Goal: Task Accomplishment & Management: Manage account settings

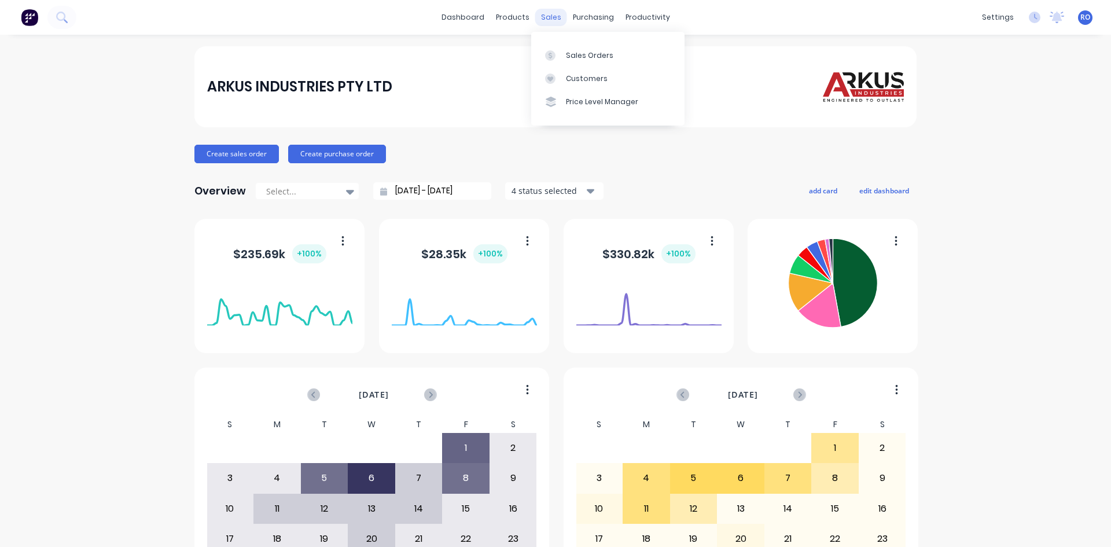
click at [543, 19] on div "sales" at bounding box center [551, 17] width 32 height 17
click at [582, 53] on div "Sales Orders" at bounding box center [589, 55] width 47 height 10
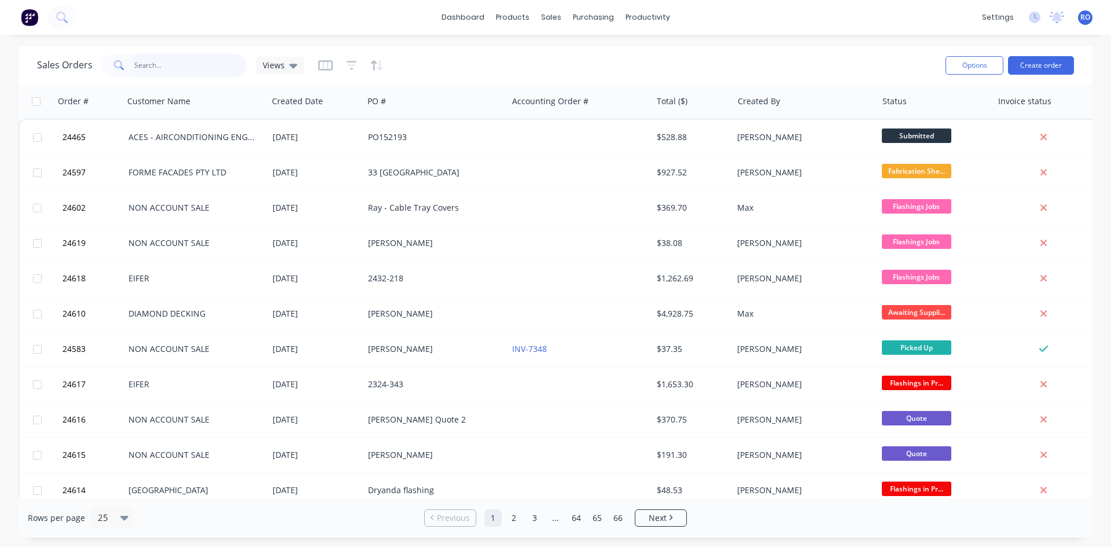
click at [213, 61] on input "text" at bounding box center [190, 65] width 113 height 23
type input "[PERSON_NAME]"
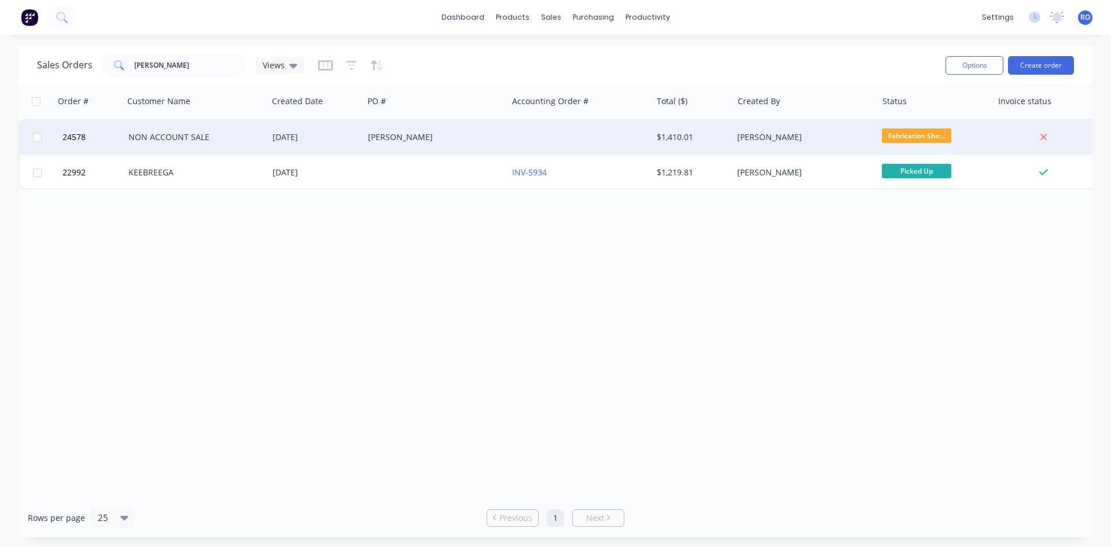
click at [462, 140] on div "[PERSON_NAME]" at bounding box center [432, 137] width 128 height 12
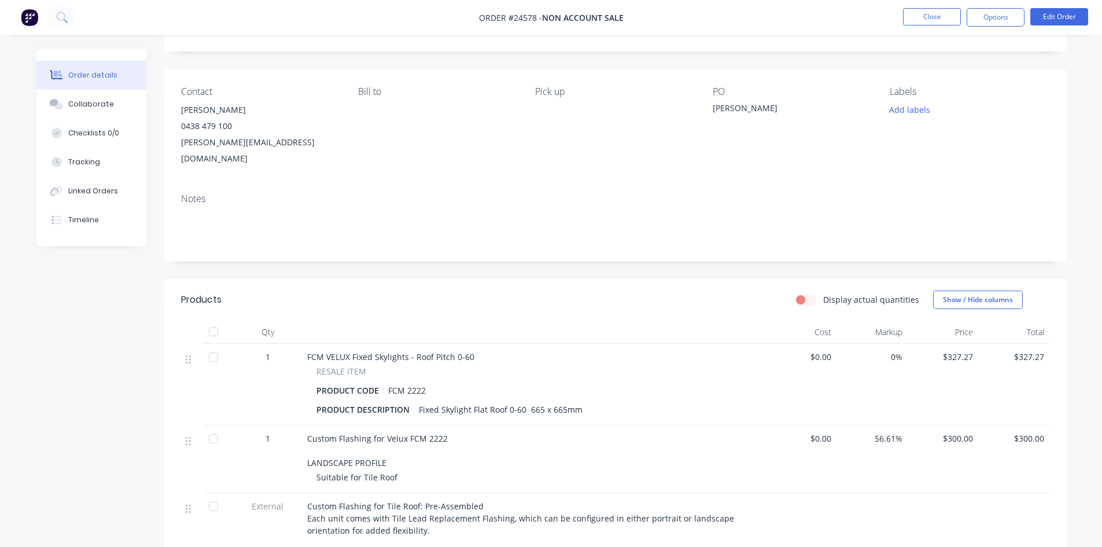
scroll to position [58, 0]
click at [81, 190] on div "Linked Orders" at bounding box center [93, 191] width 50 height 10
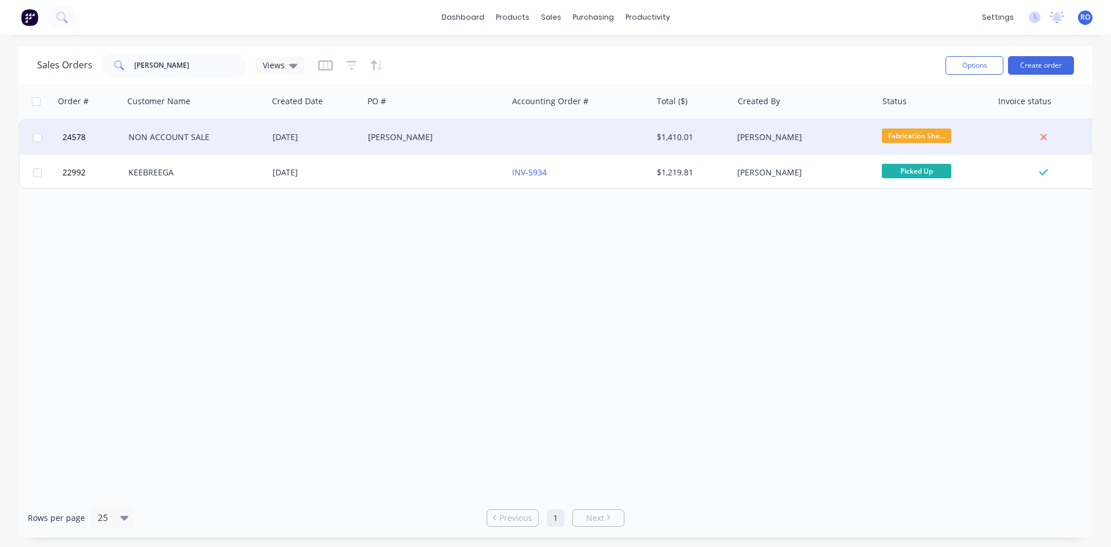
click at [443, 132] on div "[PERSON_NAME]" at bounding box center [432, 137] width 128 height 12
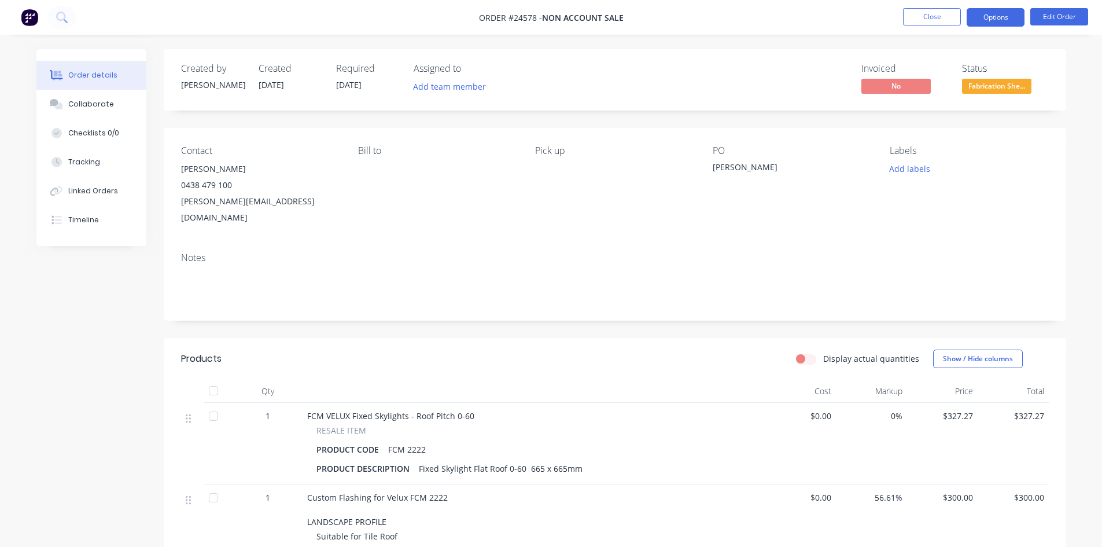
click at [994, 24] on button "Options" at bounding box center [996, 17] width 58 height 19
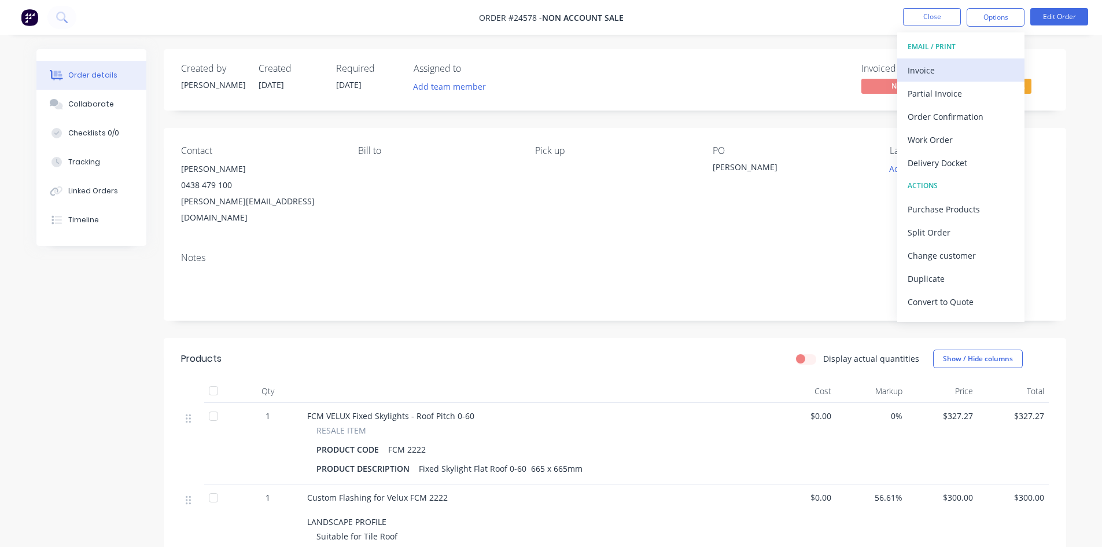
click at [969, 64] on div "Invoice" at bounding box center [961, 70] width 106 height 17
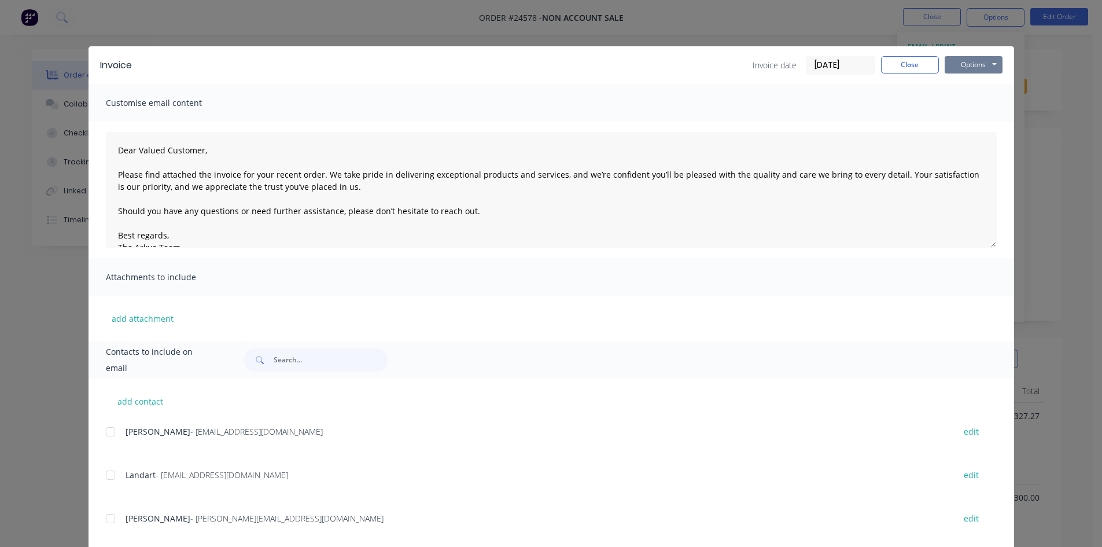
click at [979, 64] on button "Options" at bounding box center [974, 64] width 58 height 17
click at [971, 104] on button "Print" at bounding box center [982, 104] width 74 height 19
click at [895, 72] on button "Close" at bounding box center [910, 64] width 58 height 17
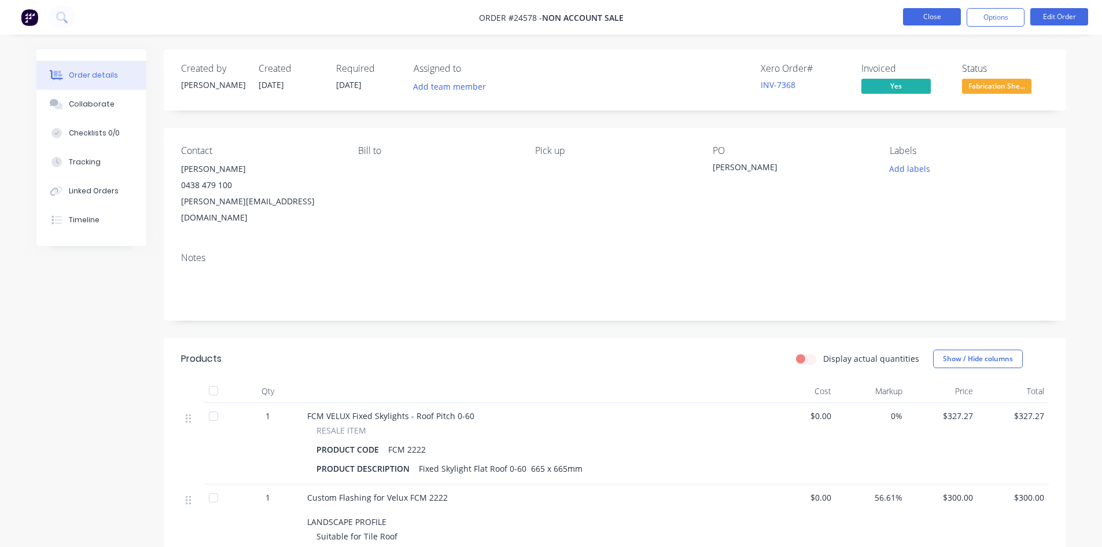
click at [911, 9] on button "Close" at bounding box center [932, 16] width 58 height 17
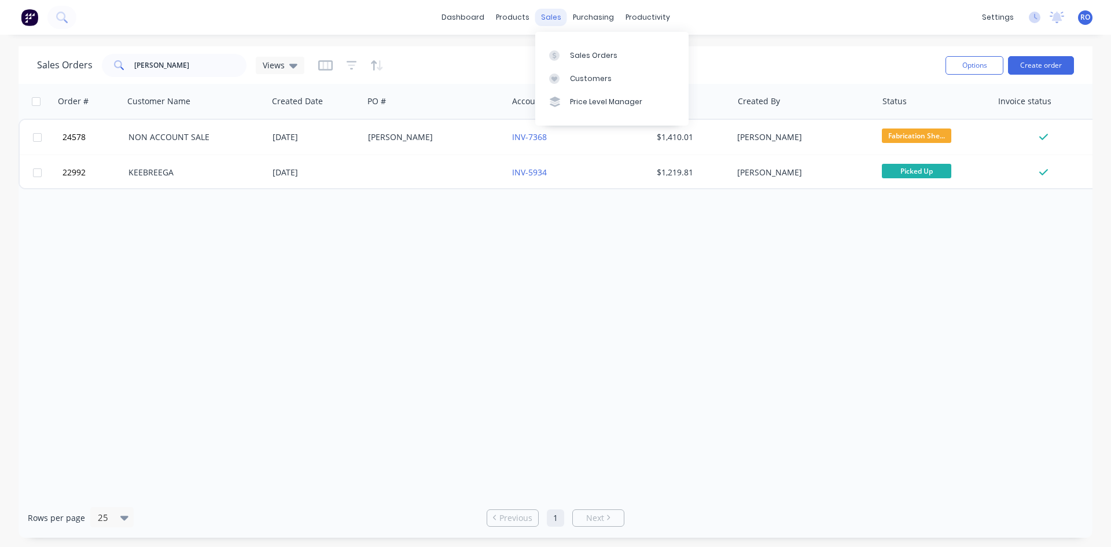
click at [555, 10] on div "sales" at bounding box center [551, 17] width 32 height 17
click at [596, 55] on div "Sales Orders" at bounding box center [593, 55] width 47 height 10
drag, startPoint x: 167, startPoint y: 66, endPoint x: 76, endPoint y: 67, distance: 90.8
click at [76, 67] on div "Sales Orders [PERSON_NAME] Views" at bounding box center [170, 65] width 267 height 23
type input "24572"
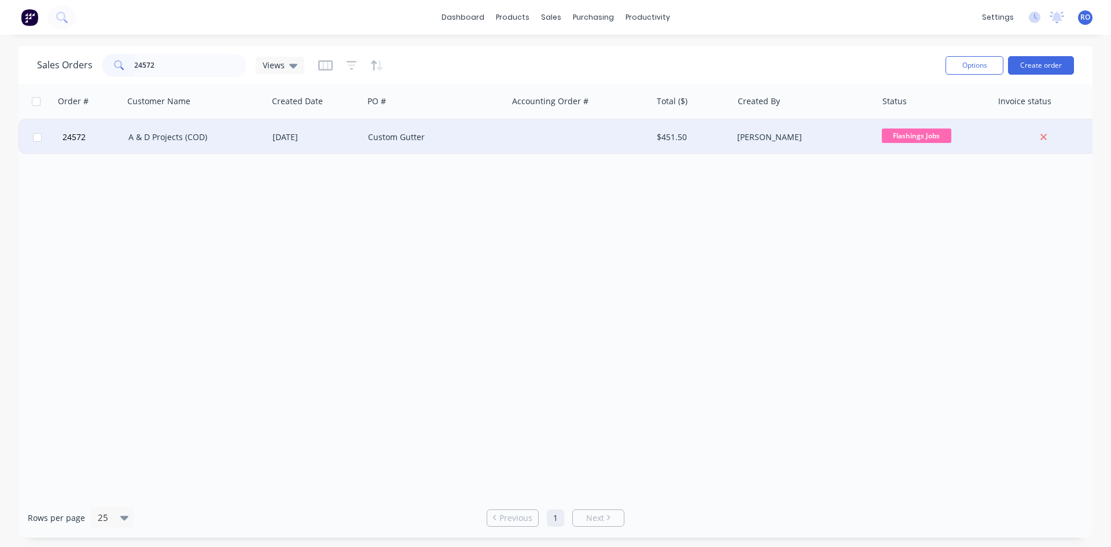
click at [258, 128] on div "A & D Projects (COD)" at bounding box center [196, 137] width 144 height 35
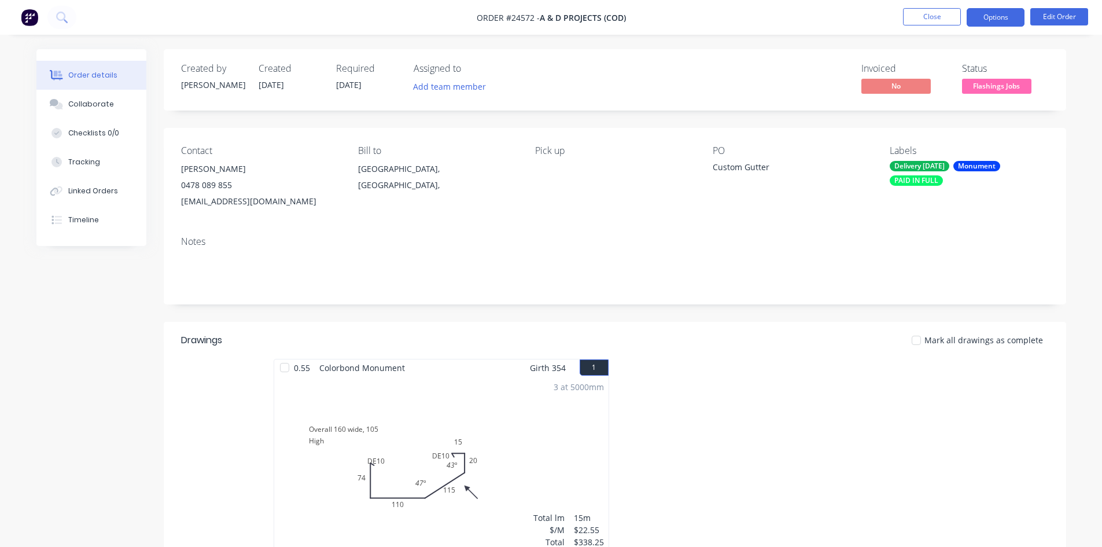
click at [985, 13] on button "Options" at bounding box center [996, 17] width 58 height 19
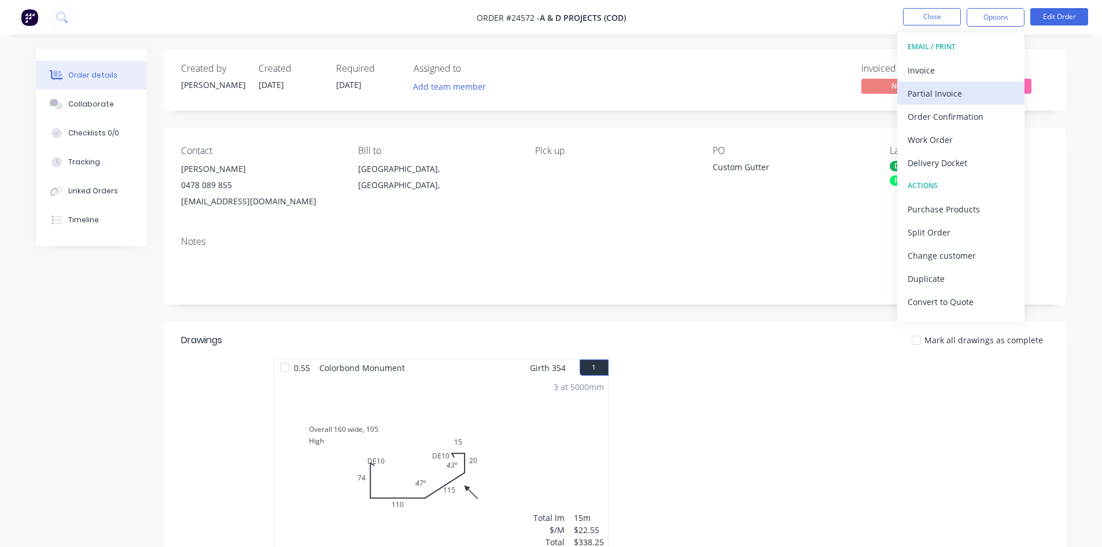
click at [931, 86] on div "Partial Invoice" at bounding box center [961, 93] width 106 height 17
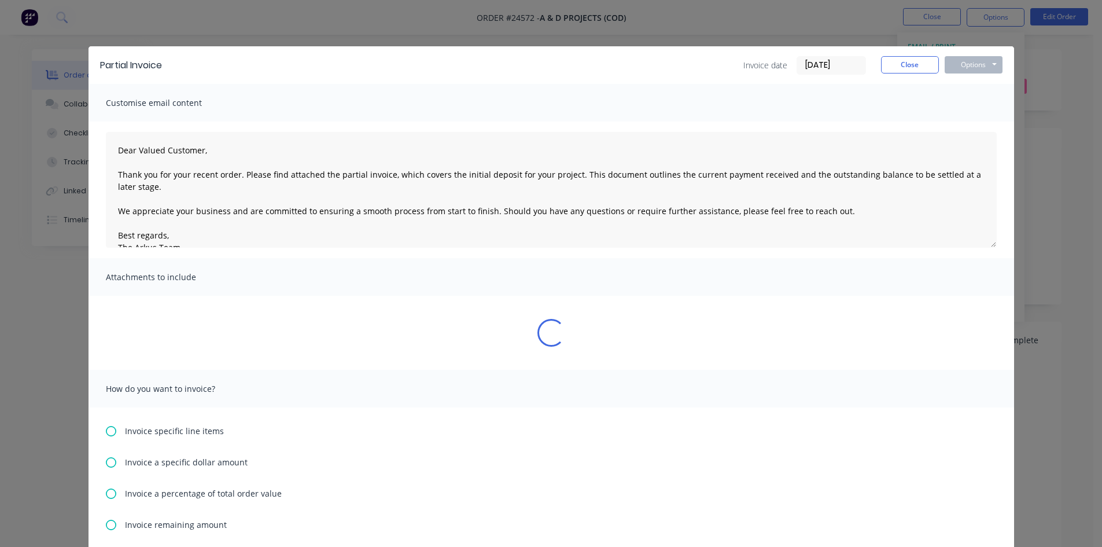
click at [931, 83] on div "Partial Invoice Invoice date [DATE] Close Options Preview Print Email" at bounding box center [552, 65] width 926 height 38
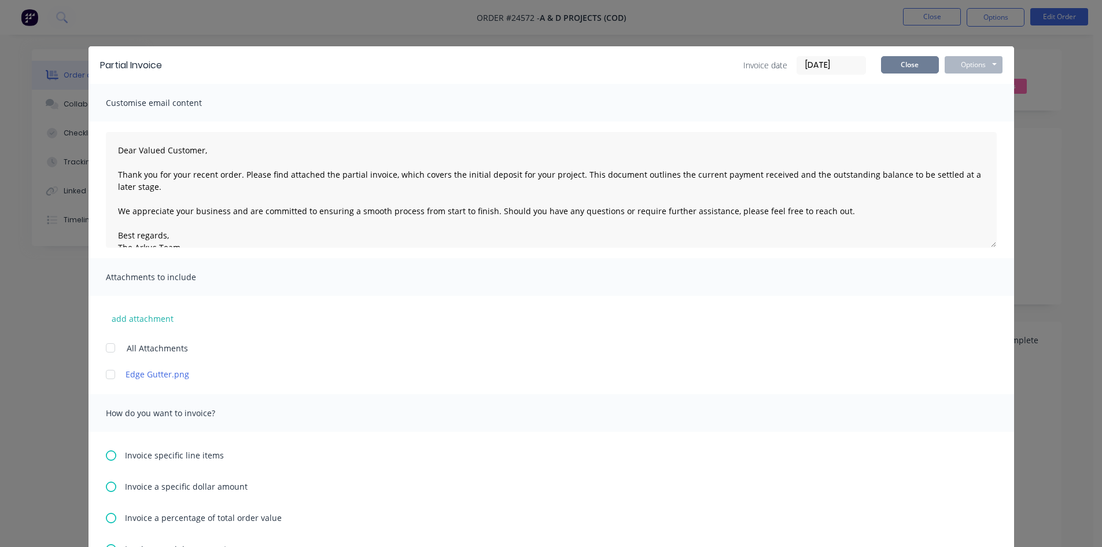
click at [919, 60] on button "Close" at bounding box center [910, 64] width 58 height 17
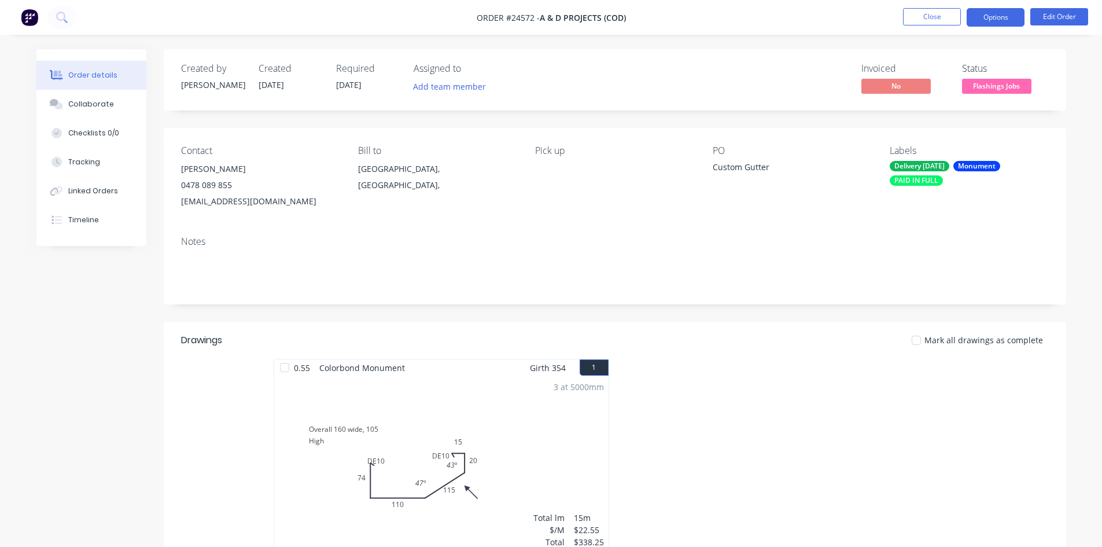
click at [991, 12] on button "Options" at bounding box center [996, 17] width 58 height 19
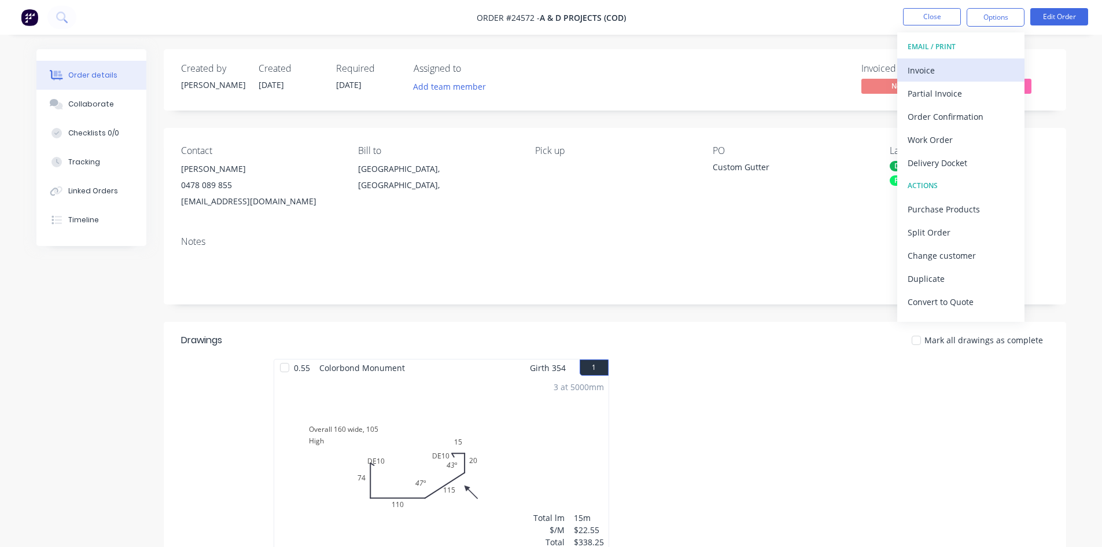
click at [951, 69] on div "Invoice" at bounding box center [961, 70] width 106 height 17
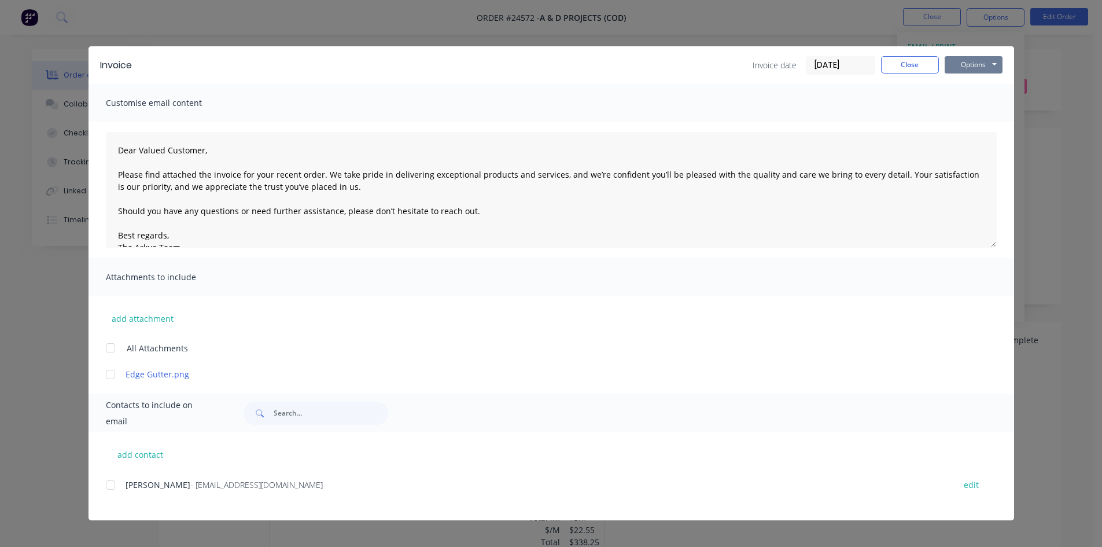
click at [965, 69] on button "Options" at bounding box center [974, 64] width 58 height 17
click at [956, 112] on button "Print" at bounding box center [982, 104] width 74 height 19
click at [909, 57] on button "Close" at bounding box center [910, 64] width 58 height 17
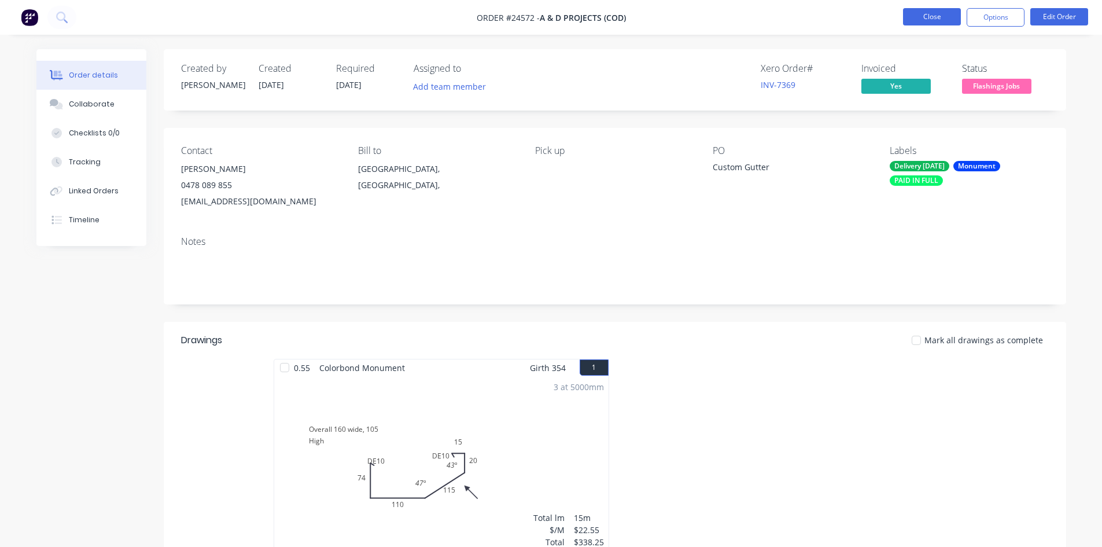
click at [921, 17] on button "Close" at bounding box center [932, 16] width 58 height 17
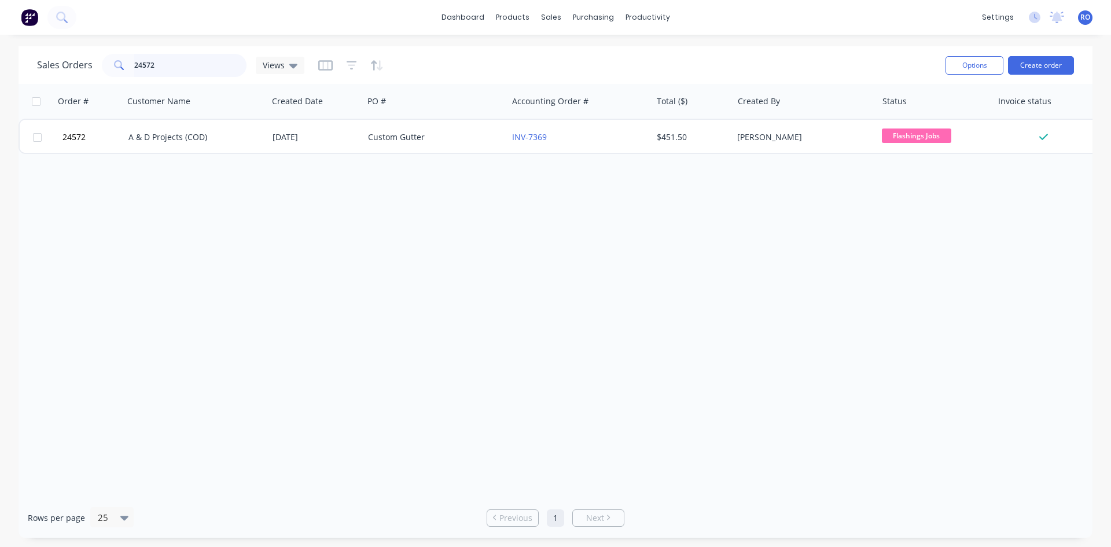
drag, startPoint x: 174, startPoint y: 69, endPoint x: 28, endPoint y: 69, distance: 146.3
click at [28, 69] on div "Sales Orders 24572 Views Options Create order" at bounding box center [556, 65] width 1074 height 38
type input "24495"
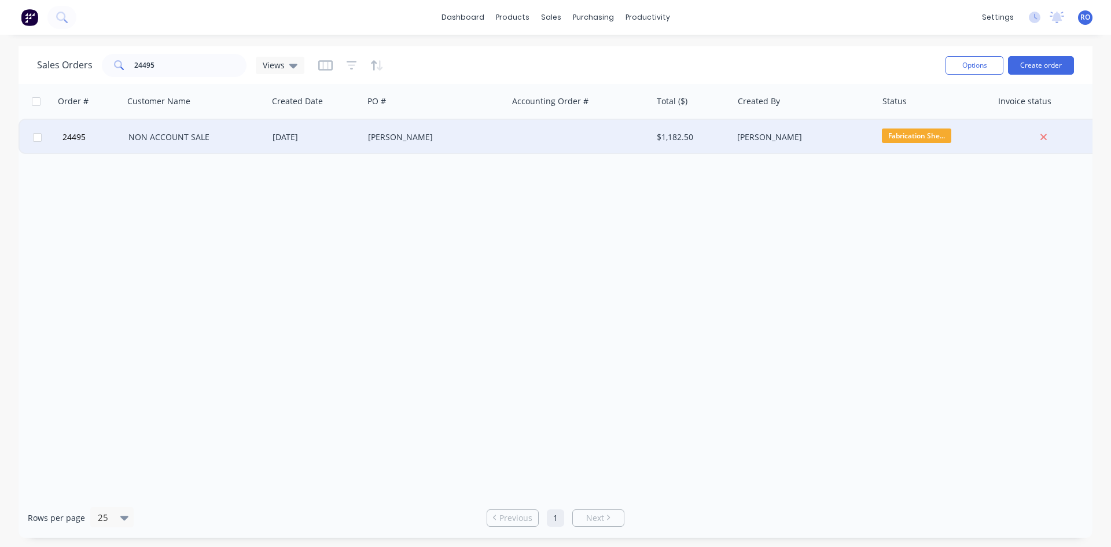
click at [256, 139] on div "NON ACCOUNT SALE" at bounding box center [192, 137] width 128 height 12
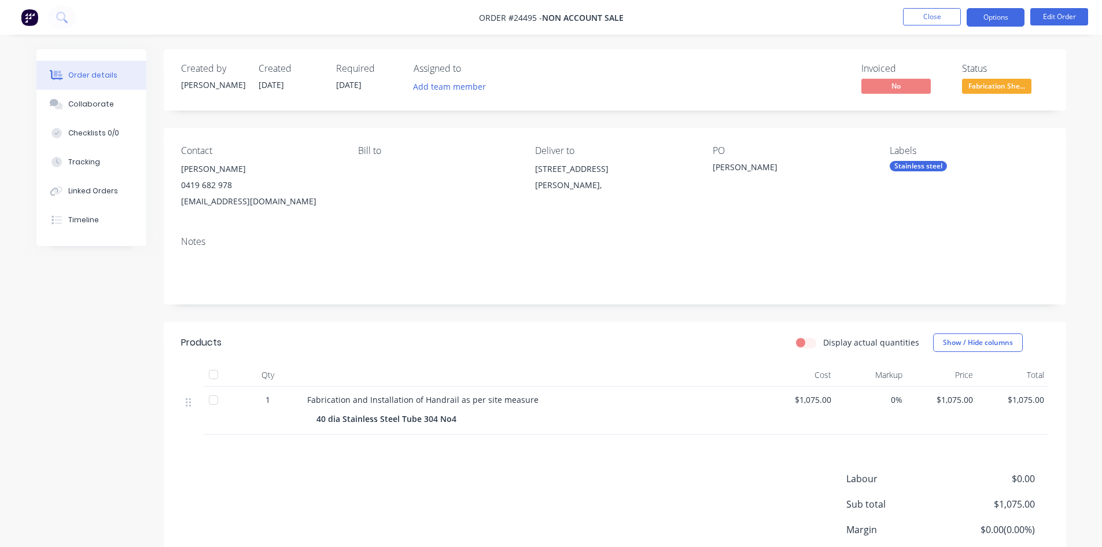
click at [1005, 16] on button "Options" at bounding box center [996, 17] width 58 height 19
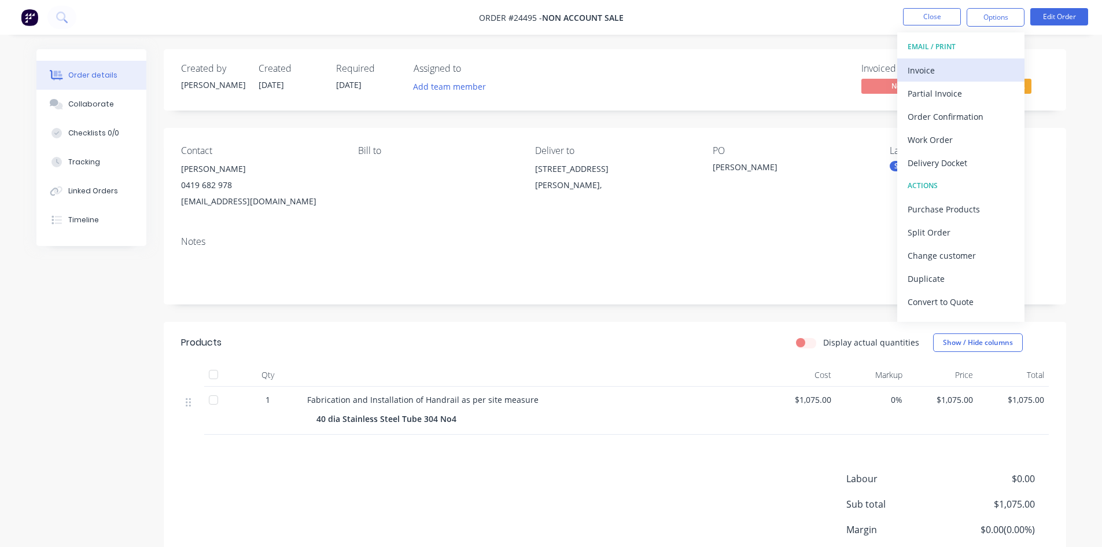
click at [953, 74] on div "Invoice" at bounding box center [961, 70] width 106 height 17
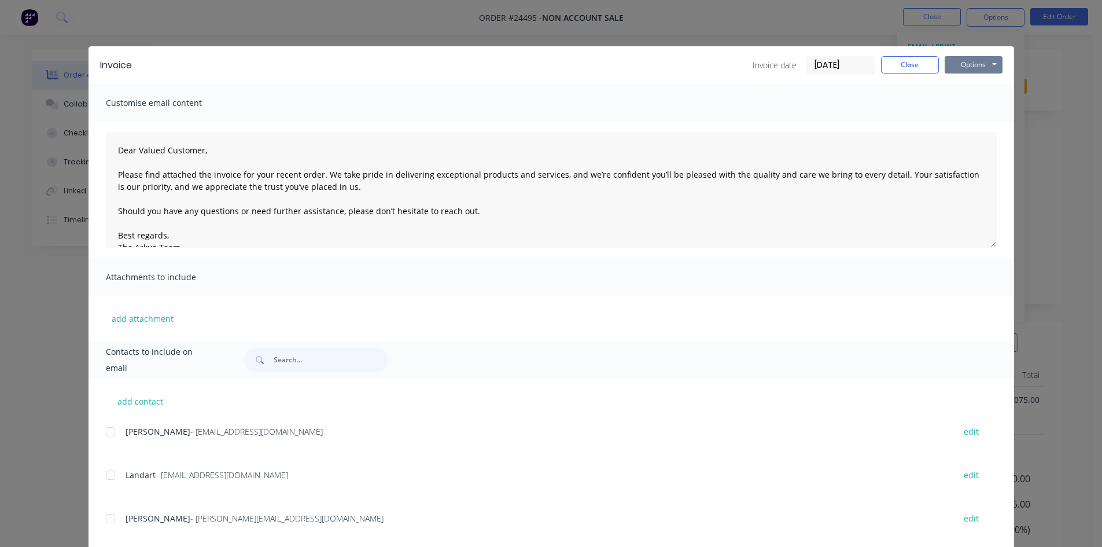
click at [972, 64] on button "Options" at bounding box center [974, 64] width 58 height 17
click at [965, 102] on button "Print" at bounding box center [982, 104] width 74 height 19
click at [924, 61] on button "Close" at bounding box center [910, 64] width 58 height 17
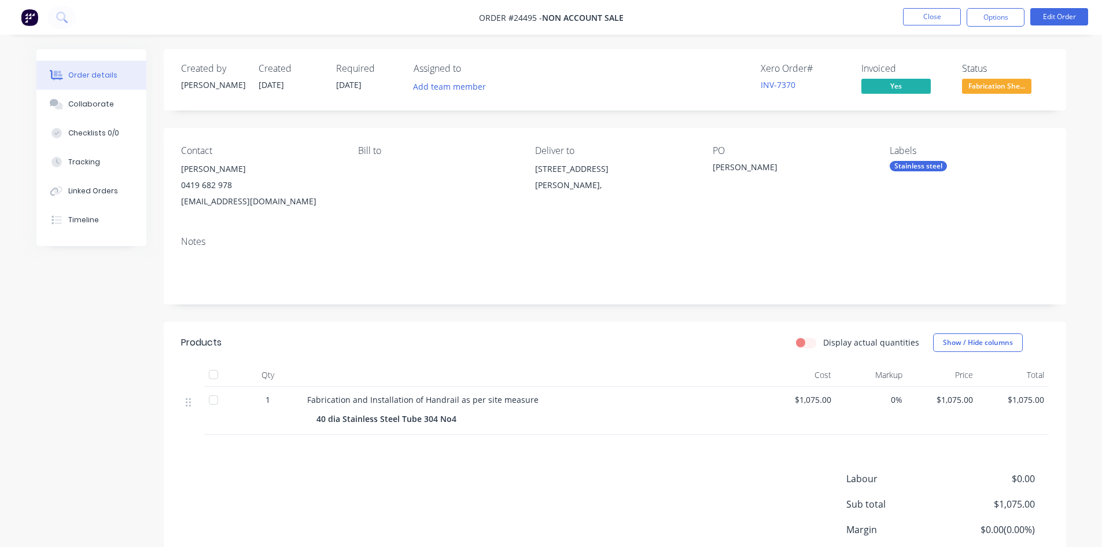
click at [951, 168] on div "Stainless steel" at bounding box center [969, 166] width 158 height 10
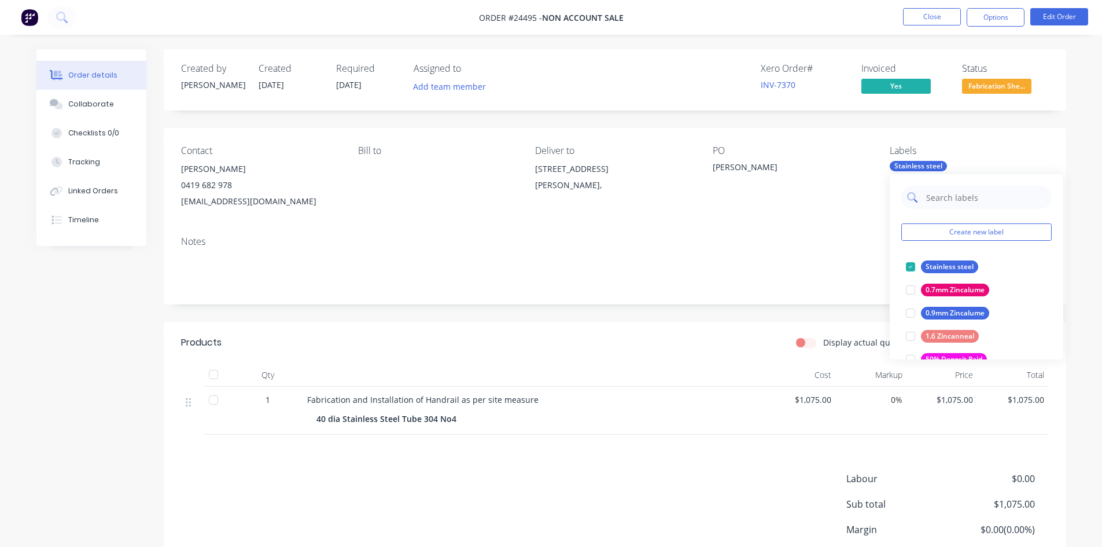
click at [956, 196] on input "text" at bounding box center [985, 197] width 121 height 23
type input "paid"
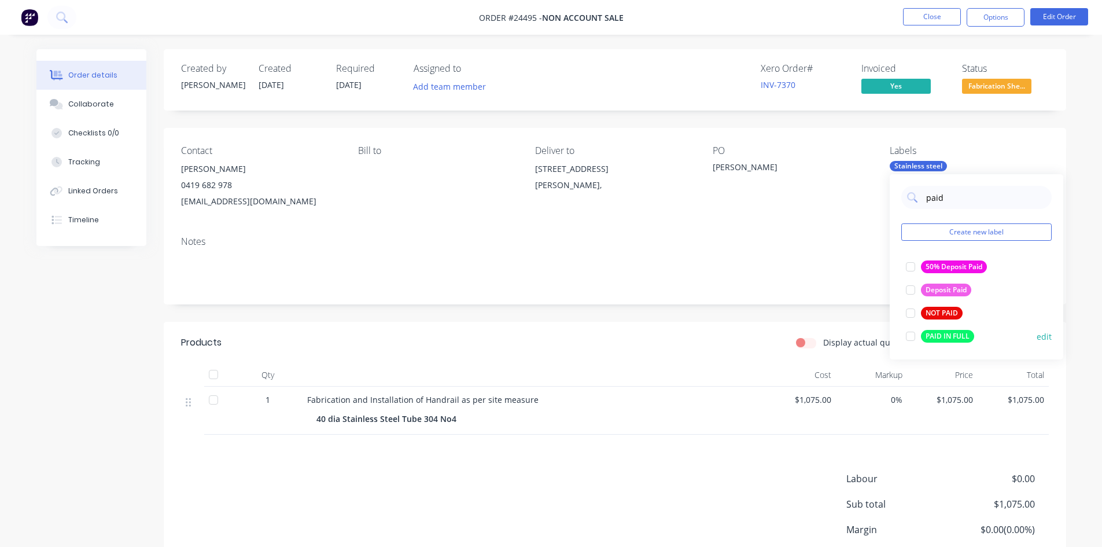
click at [910, 331] on div at bounding box center [910, 336] width 23 height 23
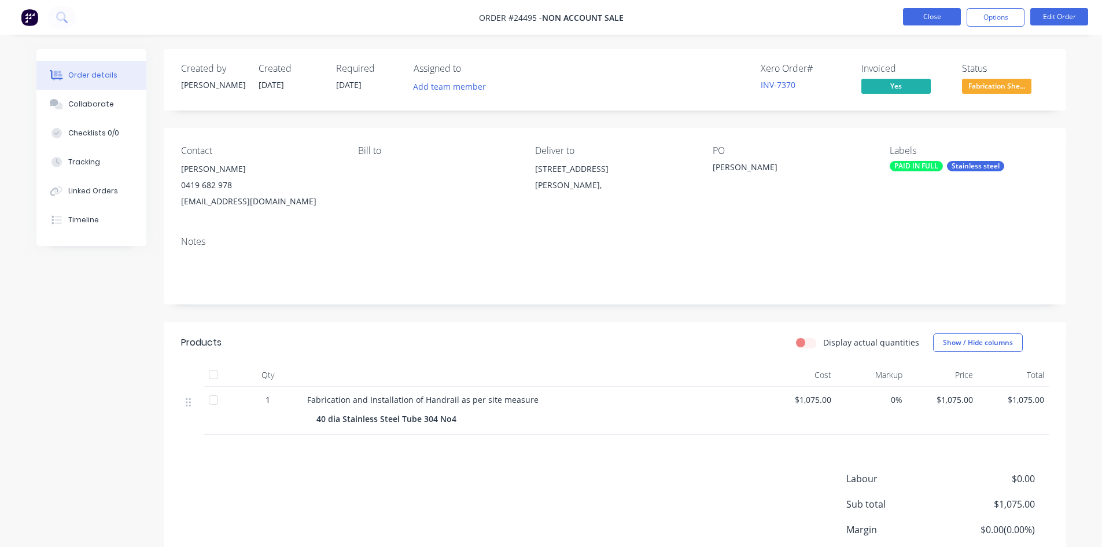
click at [921, 17] on button "Close" at bounding box center [932, 16] width 58 height 17
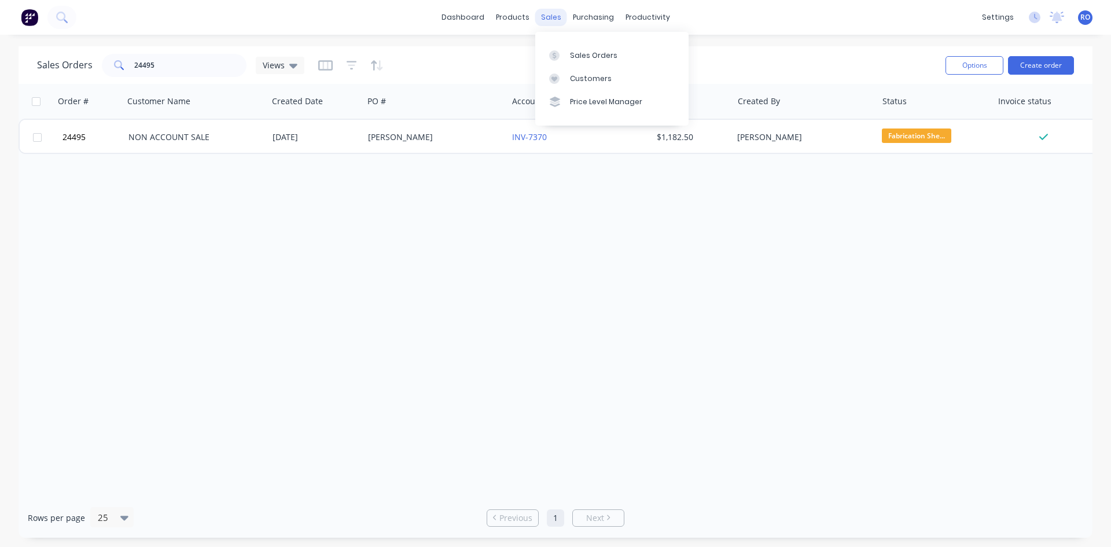
click at [544, 21] on div "sales" at bounding box center [551, 17] width 32 height 17
click at [588, 51] on div "Sales Orders" at bounding box center [593, 55] width 47 height 10
drag, startPoint x: 165, startPoint y: 68, endPoint x: 71, endPoint y: 68, distance: 93.7
click at [71, 68] on div "Sales Orders 24495 Views" at bounding box center [170, 65] width 267 height 23
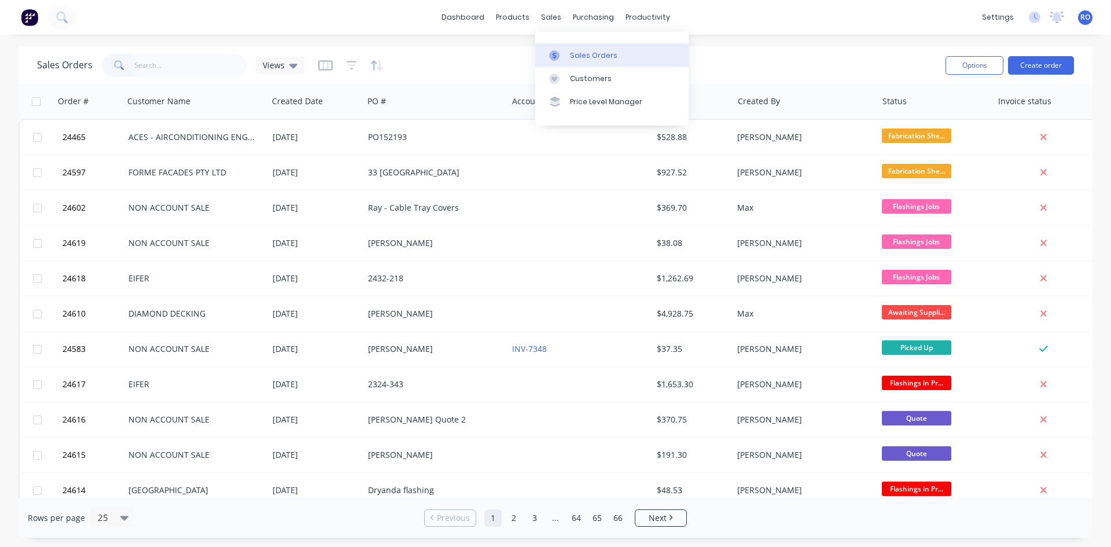
click at [570, 51] on div "Sales Orders" at bounding box center [593, 55] width 47 height 10
click at [198, 62] on input "text" at bounding box center [190, 65] width 113 height 23
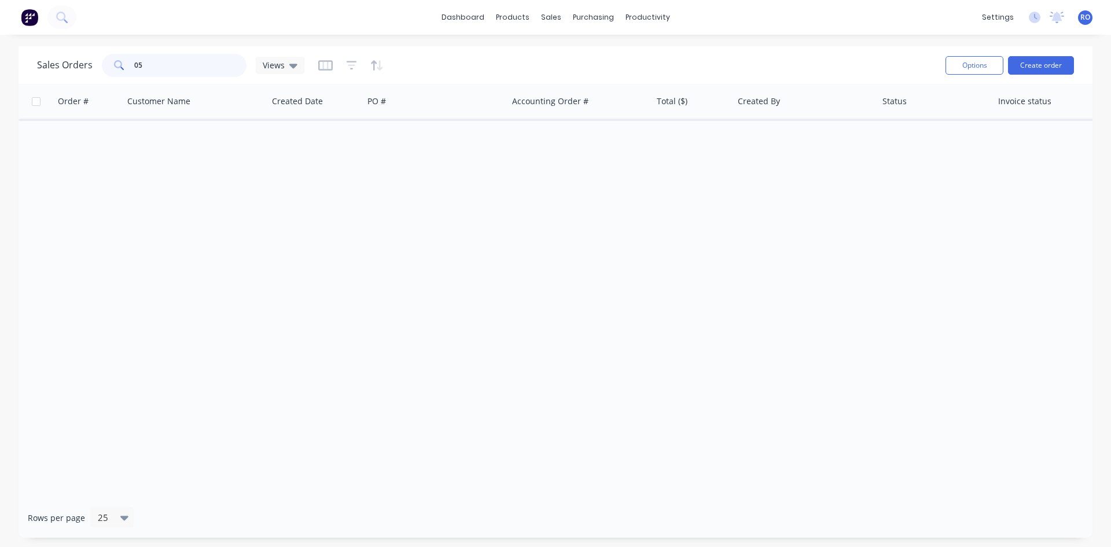
type input "0"
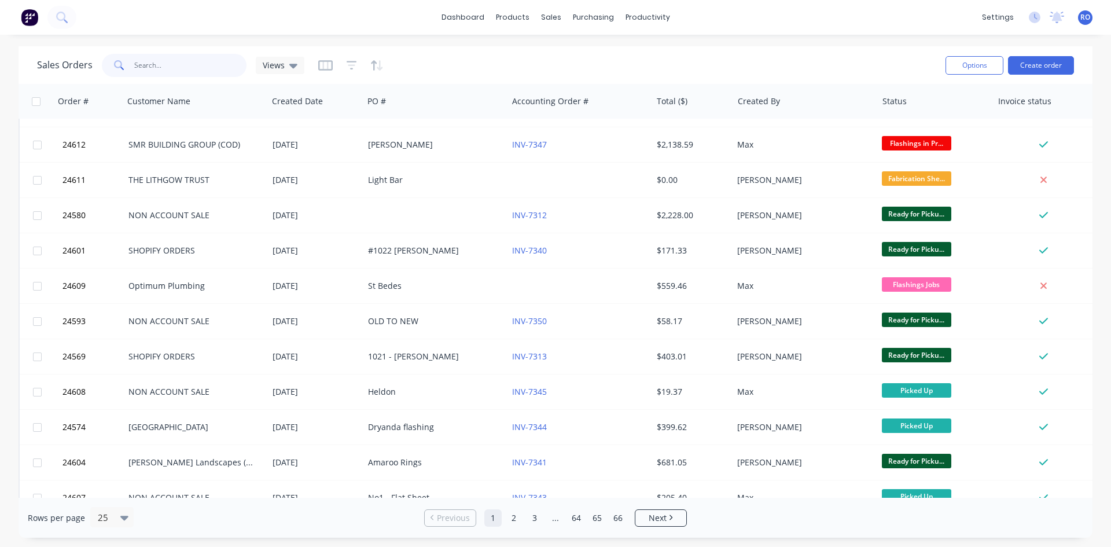
scroll to position [509, 0]
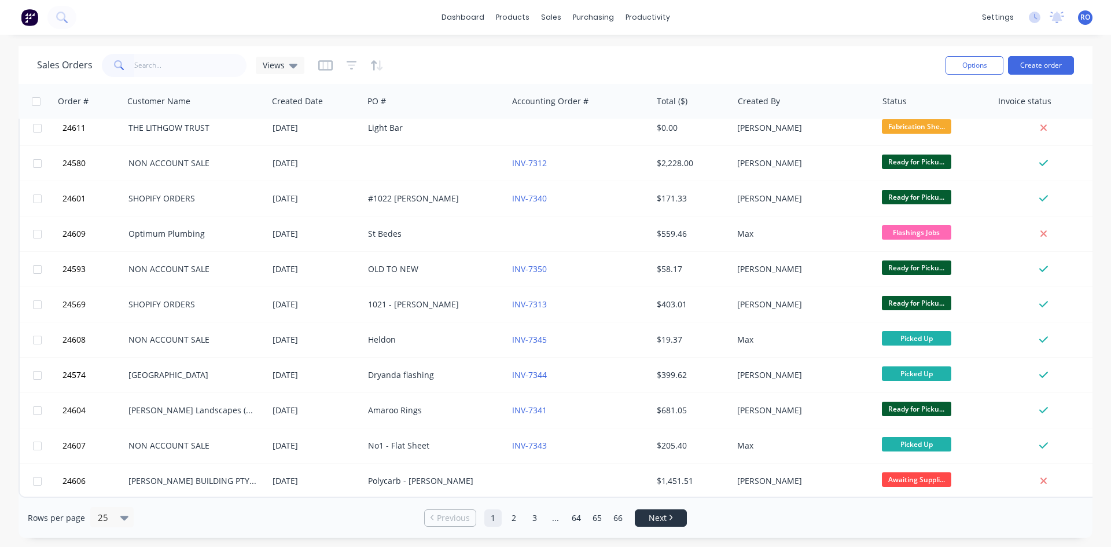
click at [647, 518] on link "Next" at bounding box center [660, 518] width 51 height 12
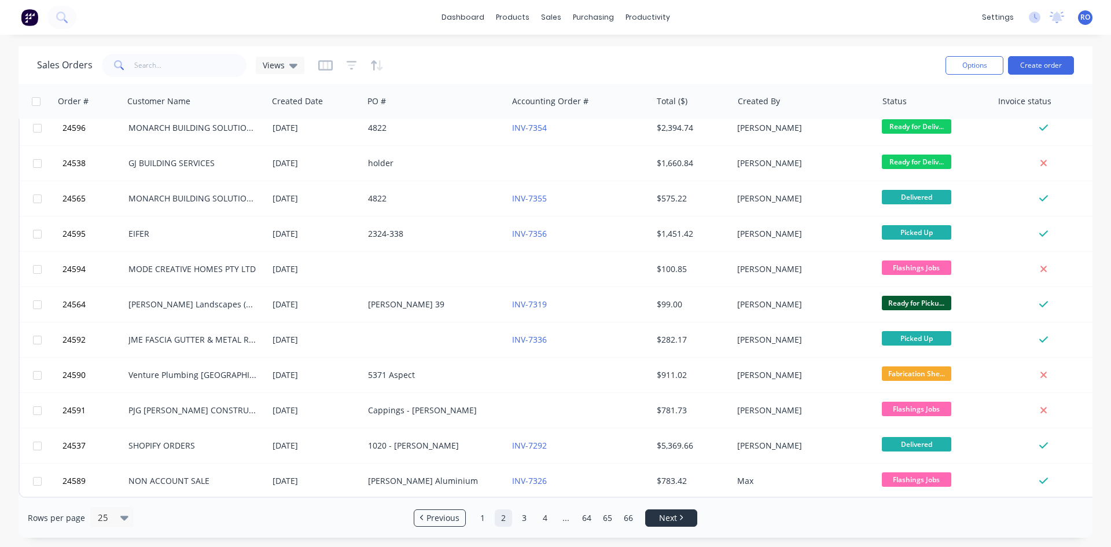
click at [673, 526] on li "Next" at bounding box center [671, 517] width 52 height 17
click at [674, 516] on span "Next" at bounding box center [668, 518] width 18 height 12
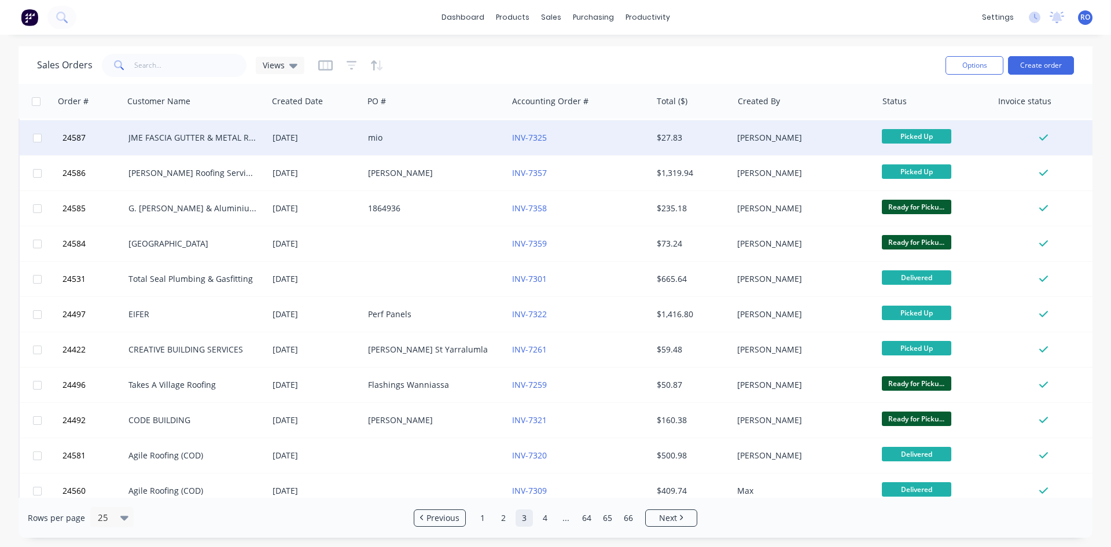
scroll to position [104, 0]
